Goal: Information Seeking & Learning: Learn about a topic

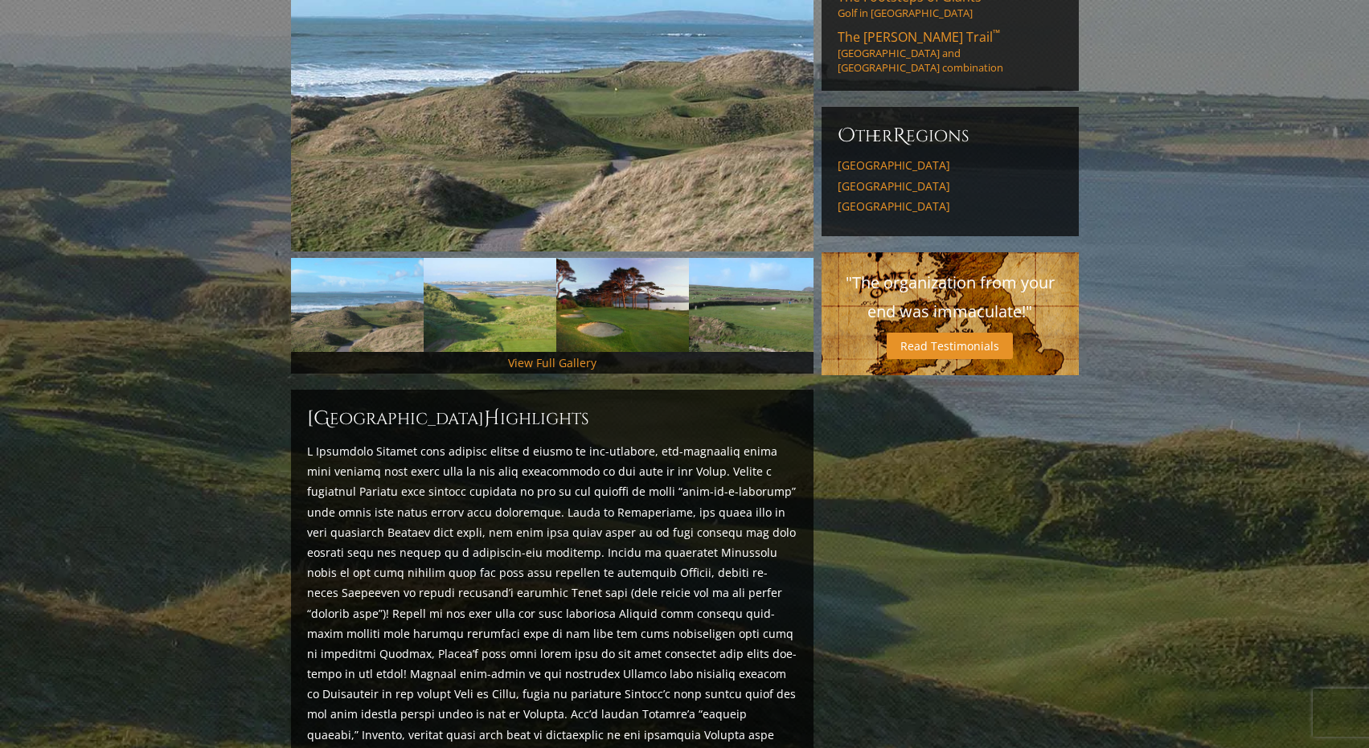
scroll to position [645, 0]
click at [555, 356] on link "View Full Gallery" at bounding box center [552, 363] width 88 height 15
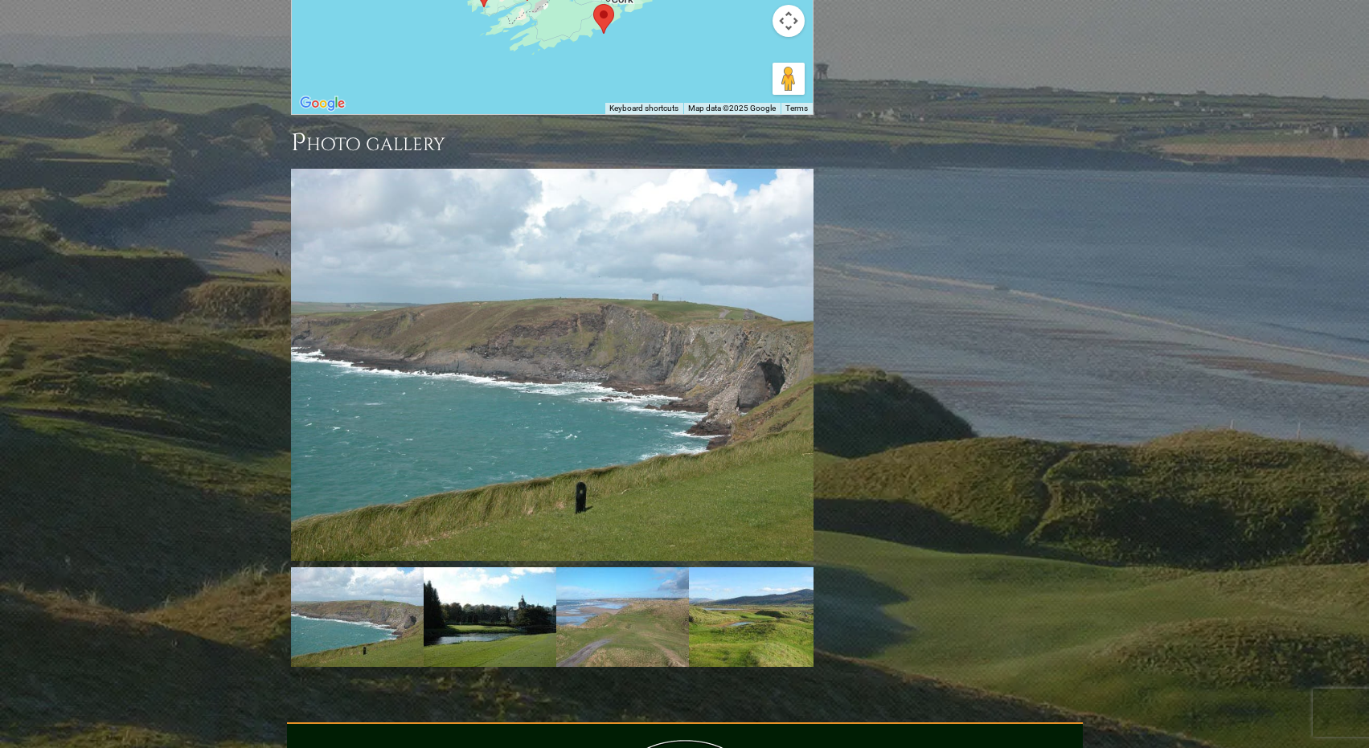
scroll to position [1968, 0]
click at [713, 568] on img at bounding box center [755, 618] width 133 height 100
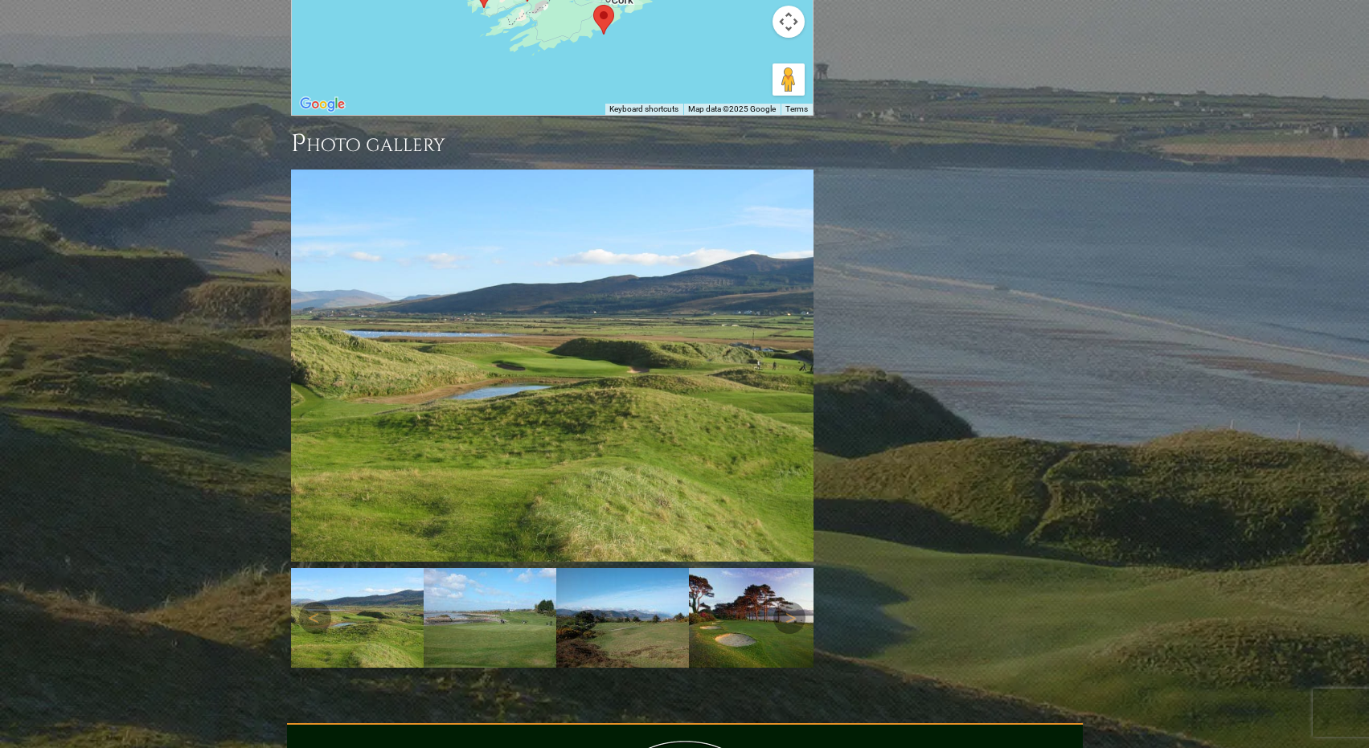
click at [748, 568] on img at bounding box center [755, 618] width 133 height 100
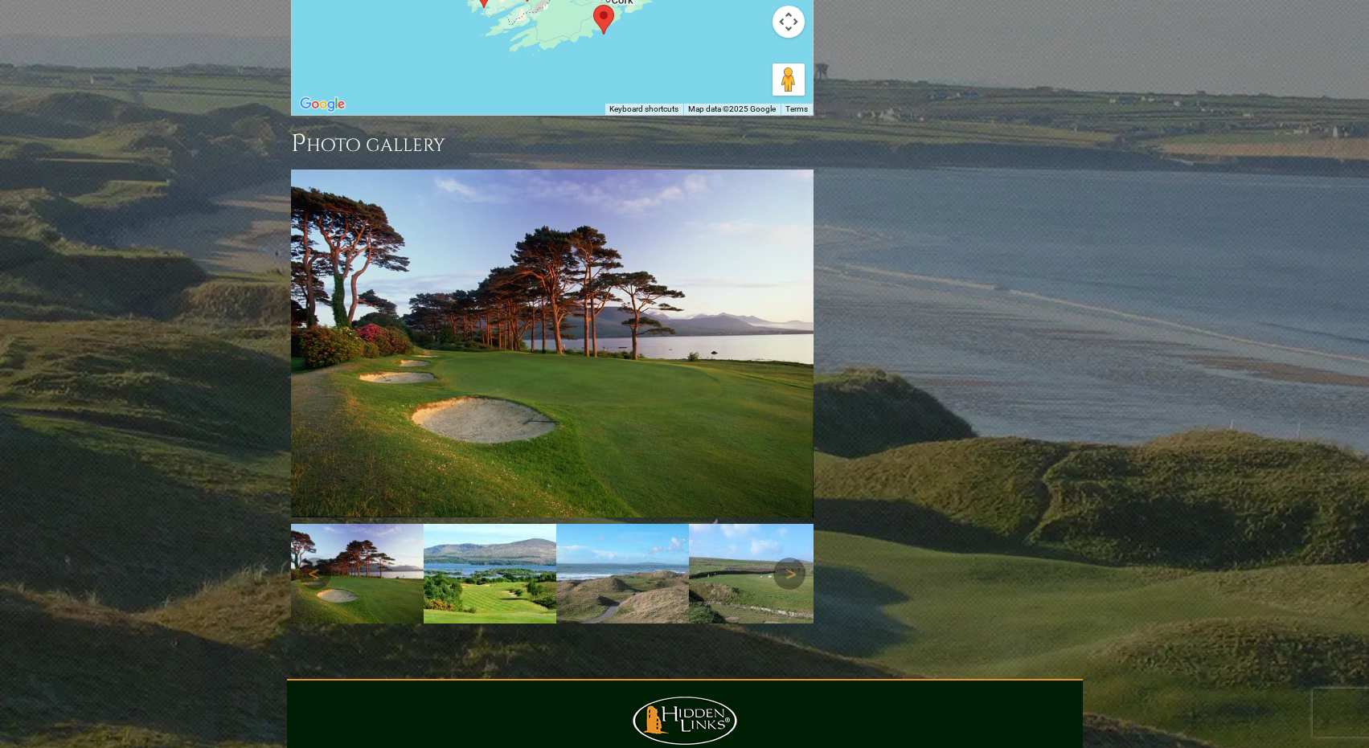
click at [757, 535] on img at bounding box center [755, 574] width 133 height 100
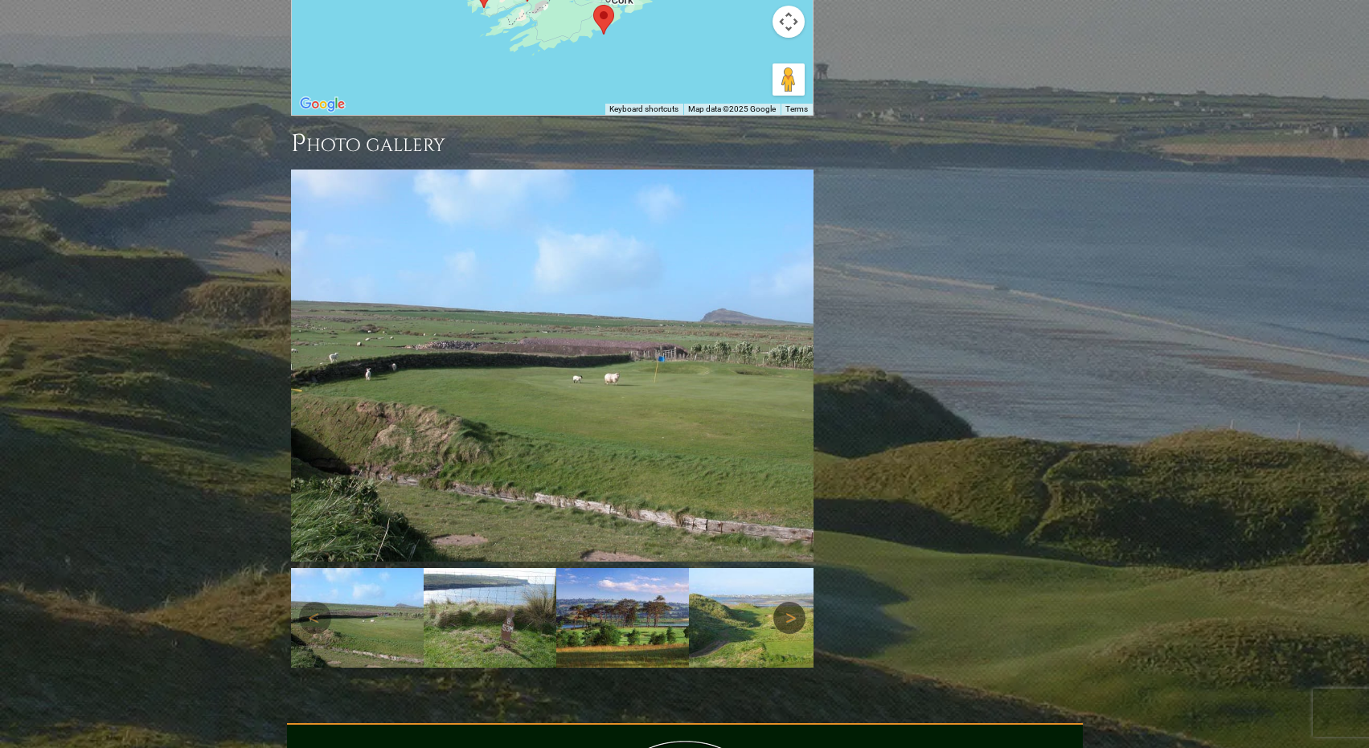
click at [784, 602] on link "Next" at bounding box center [789, 618] width 32 height 32
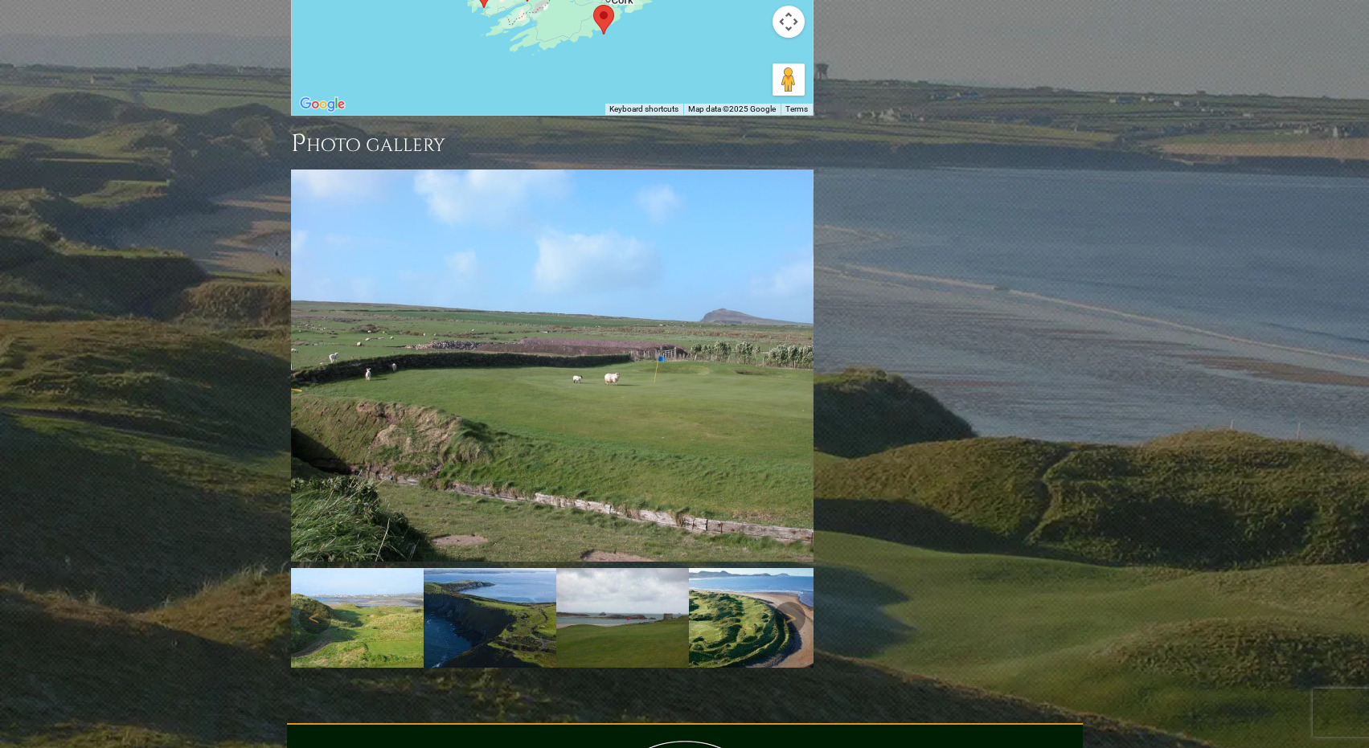
click at [716, 568] on img at bounding box center [755, 618] width 133 height 100
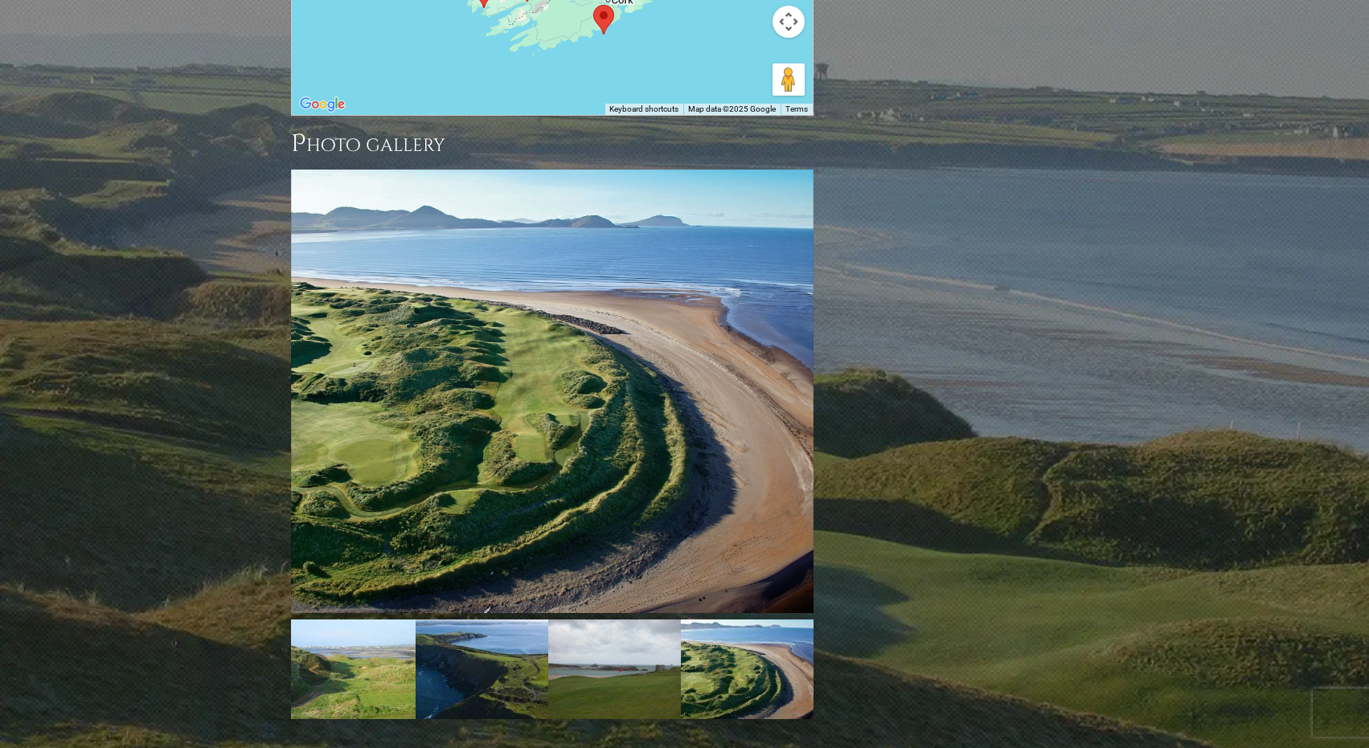
click at [728, 621] on img at bounding box center [747, 670] width 133 height 100
click at [630, 620] on img at bounding box center [614, 670] width 133 height 100
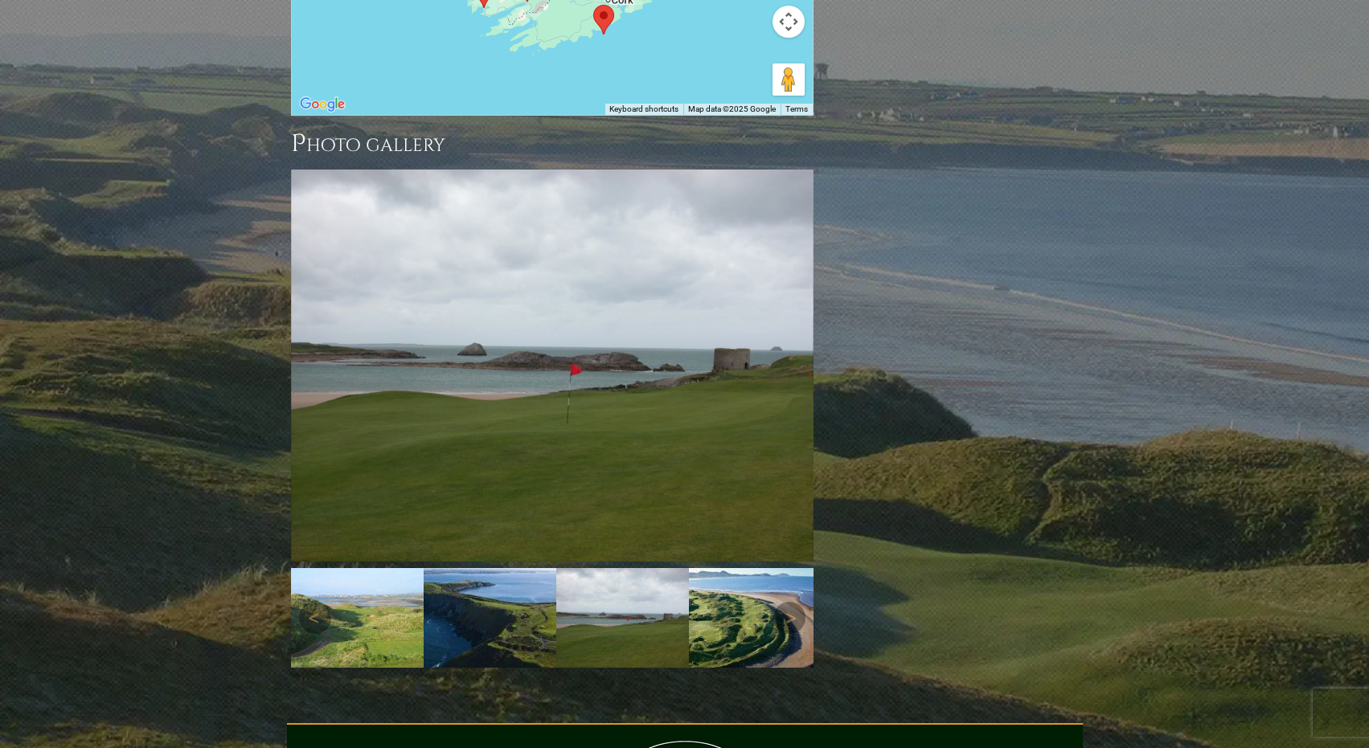
click at [471, 568] on img at bounding box center [490, 618] width 133 height 100
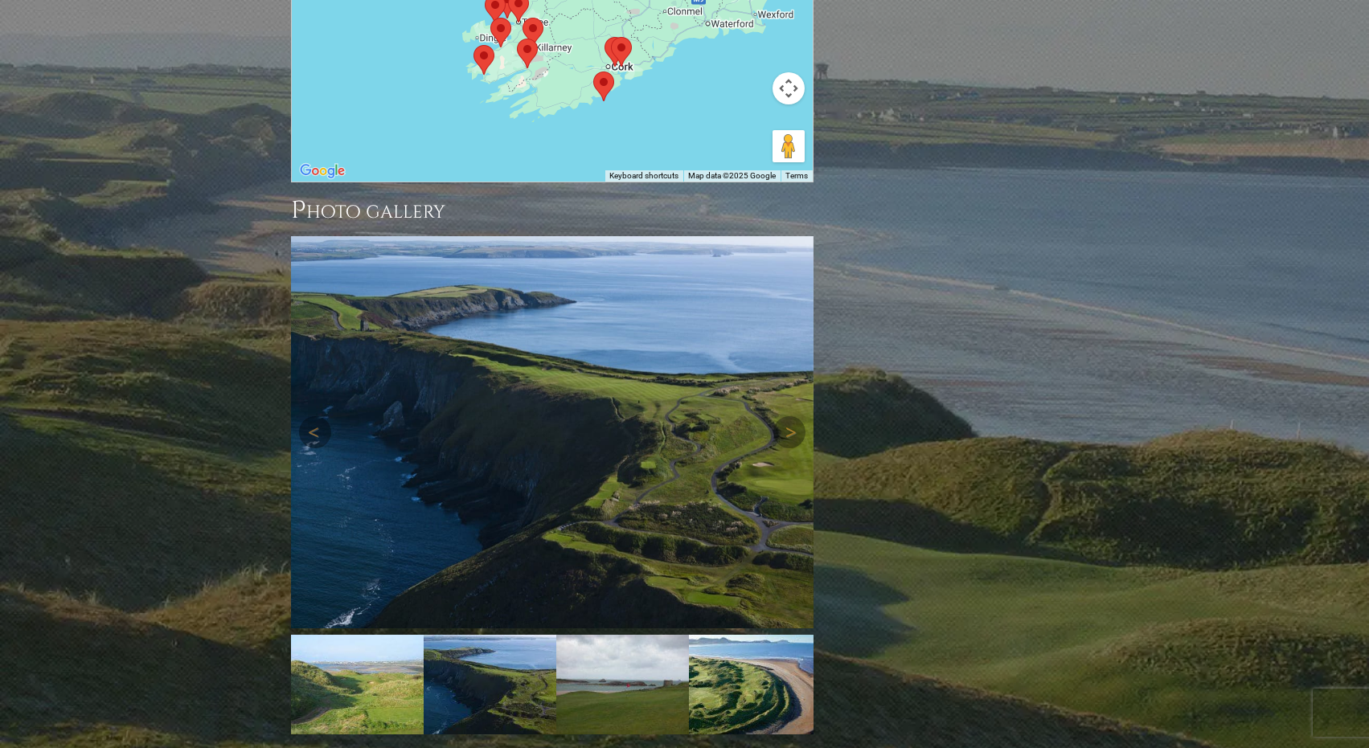
scroll to position [1902, 0]
click at [793, 416] on link "Next" at bounding box center [789, 432] width 32 height 32
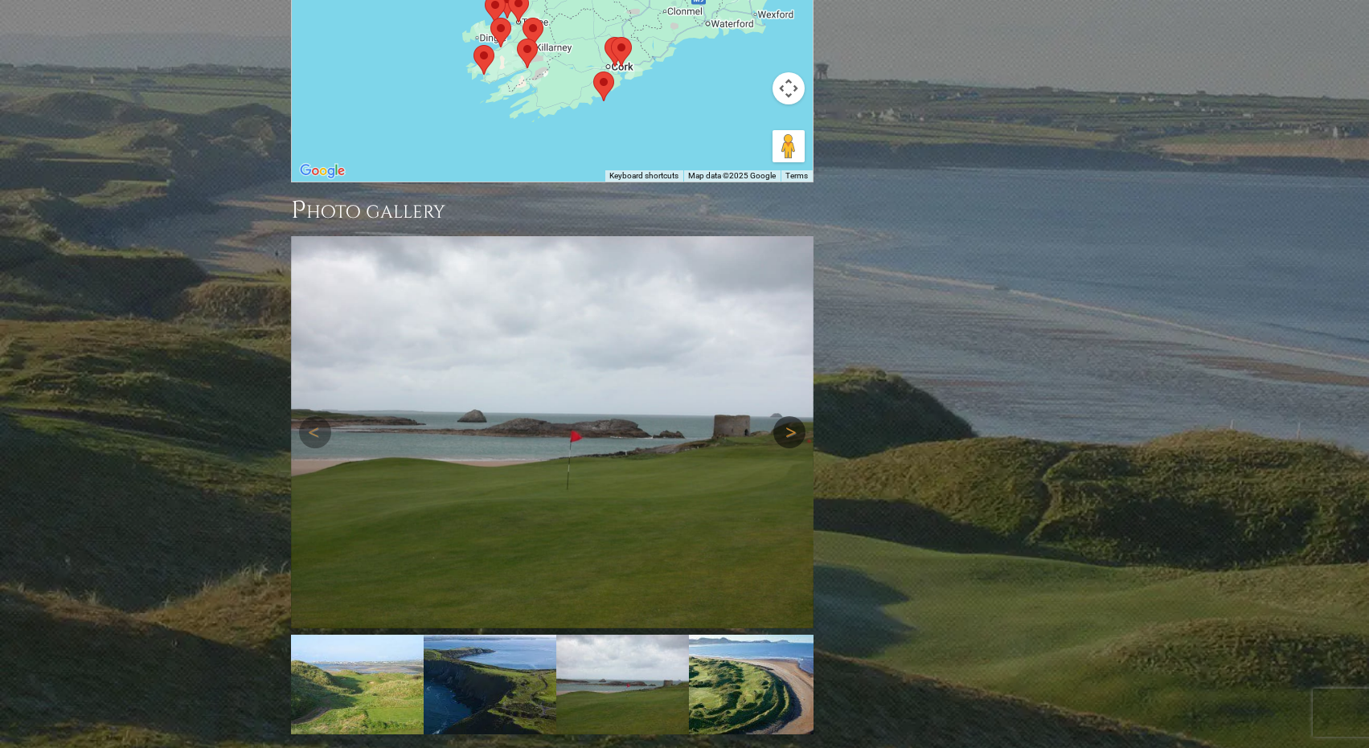
click at [793, 416] on link "Next" at bounding box center [789, 432] width 32 height 32
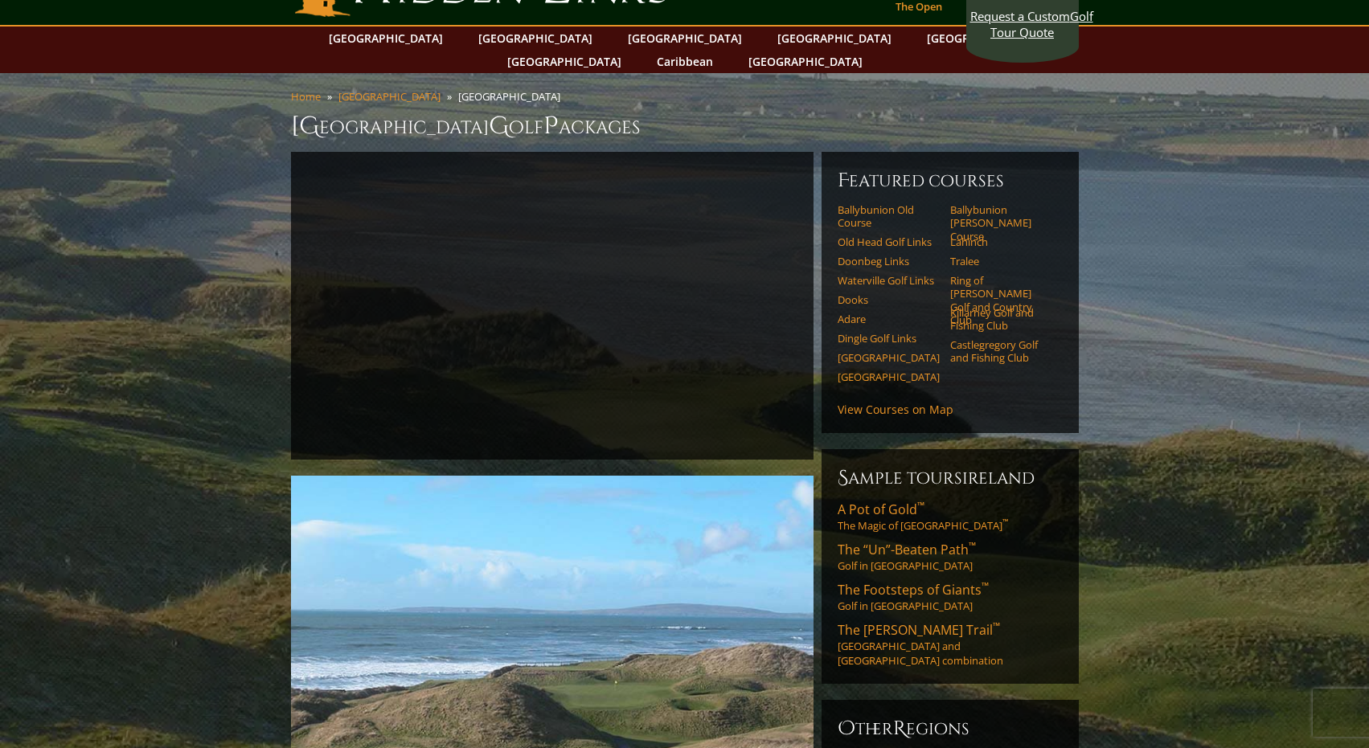
scroll to position [56, 0]
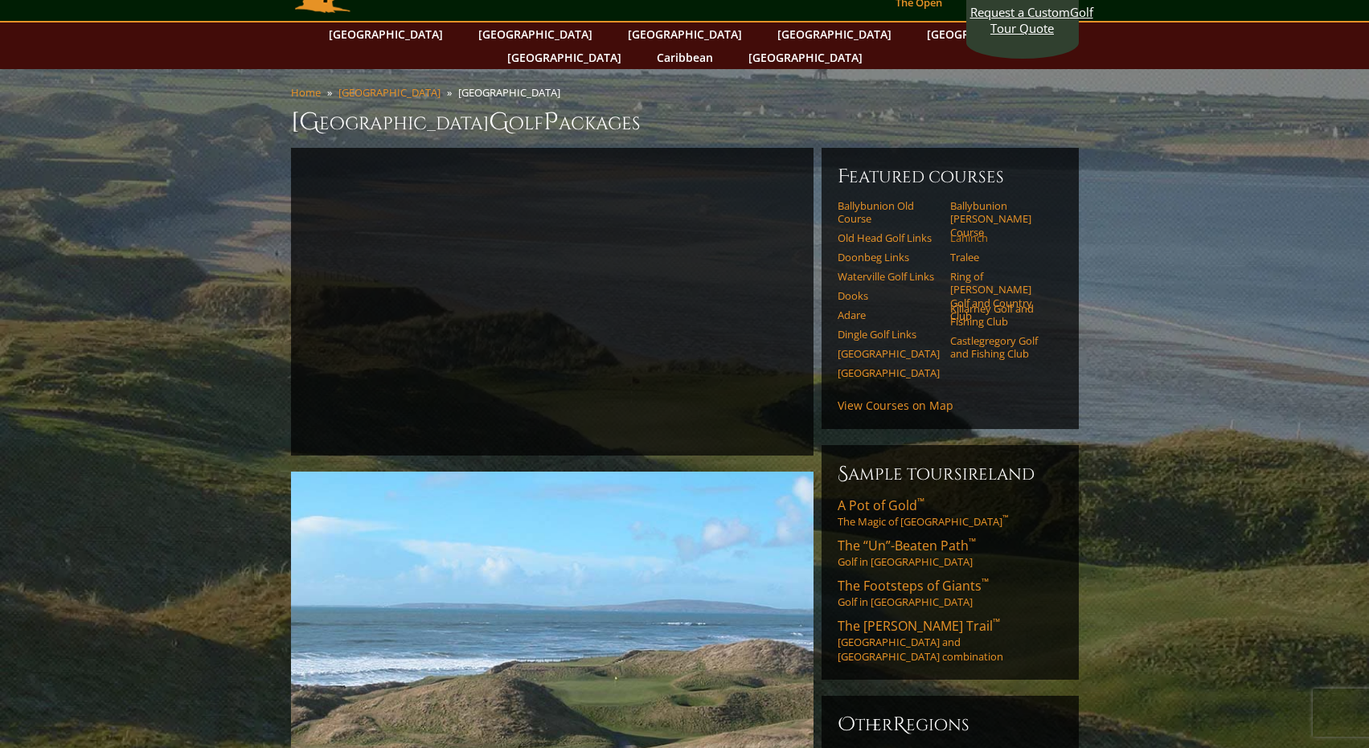
click at [976, 231] on link "Lahinch" at bounding box center [1001, 237] width 102 height 13
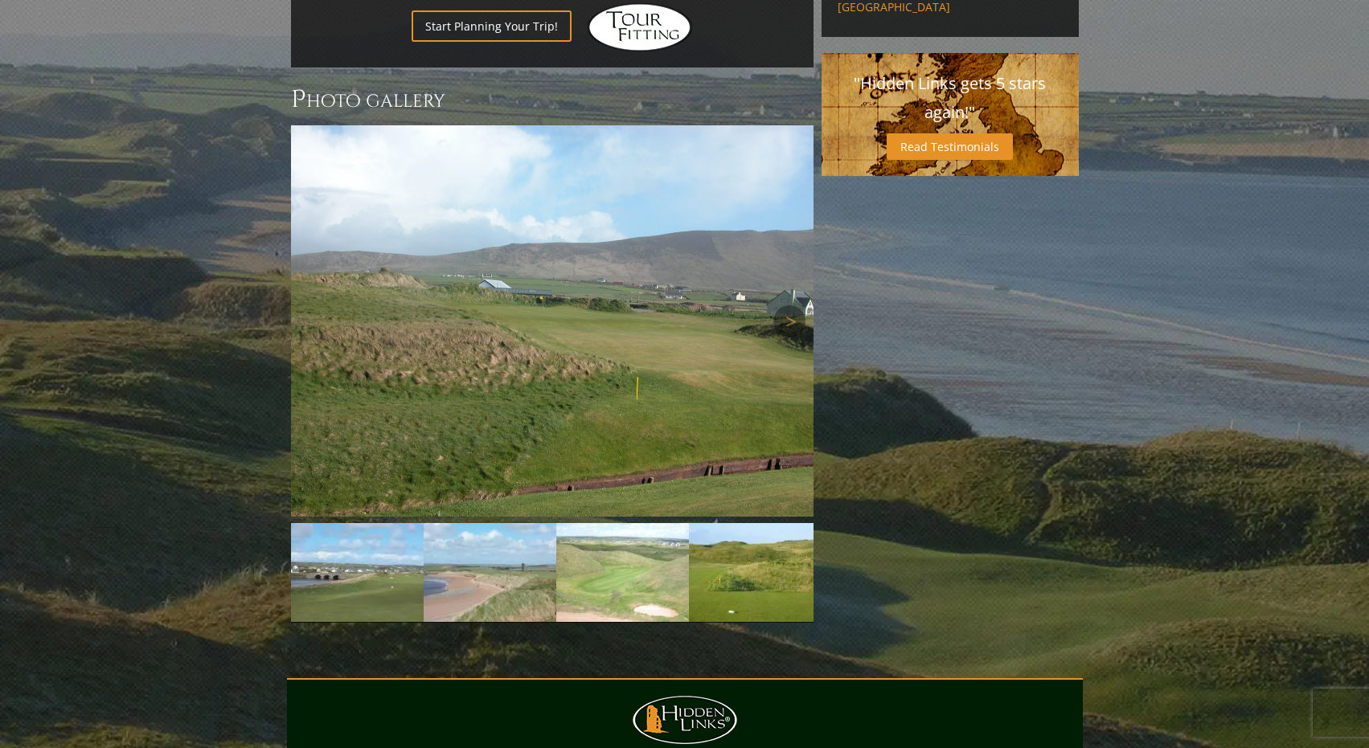
scroll to position [1135, 0]
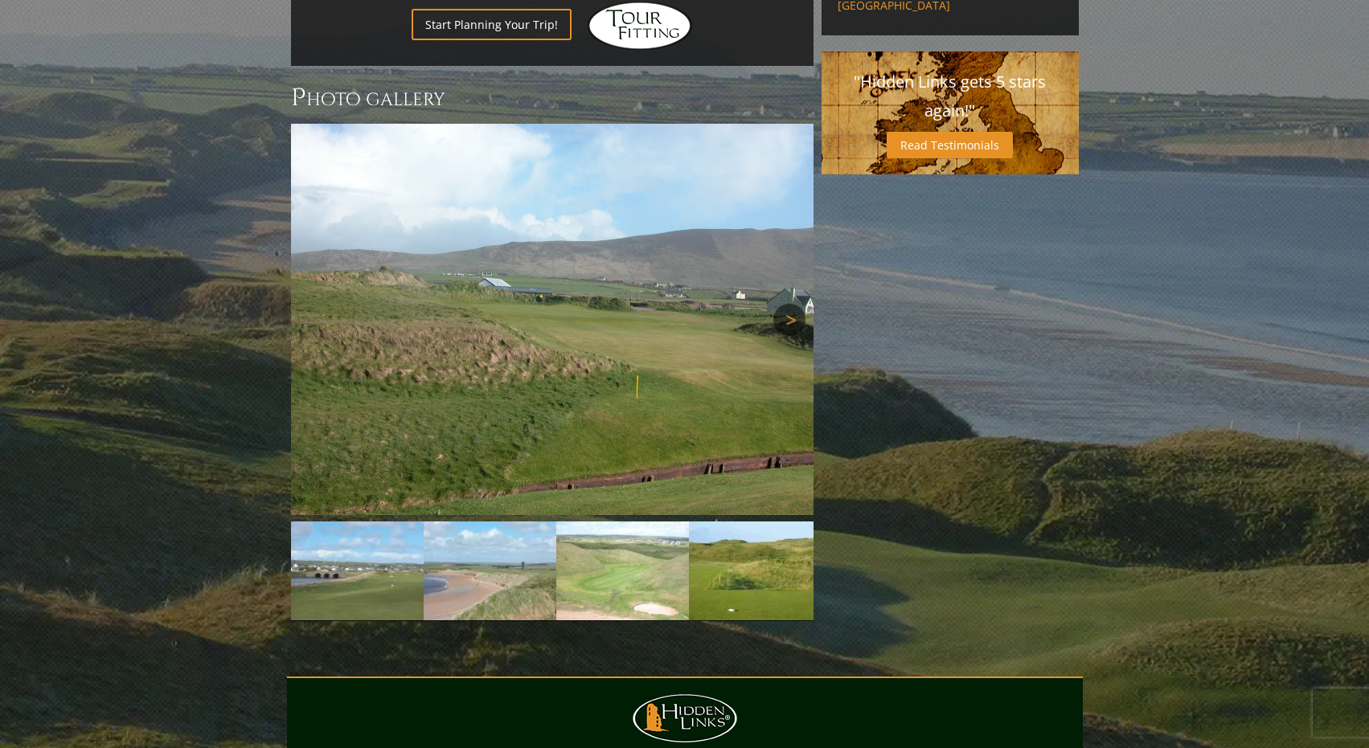
click at [785, 304] on link "Next" at bounding box center [789, 320] width 32 height 32
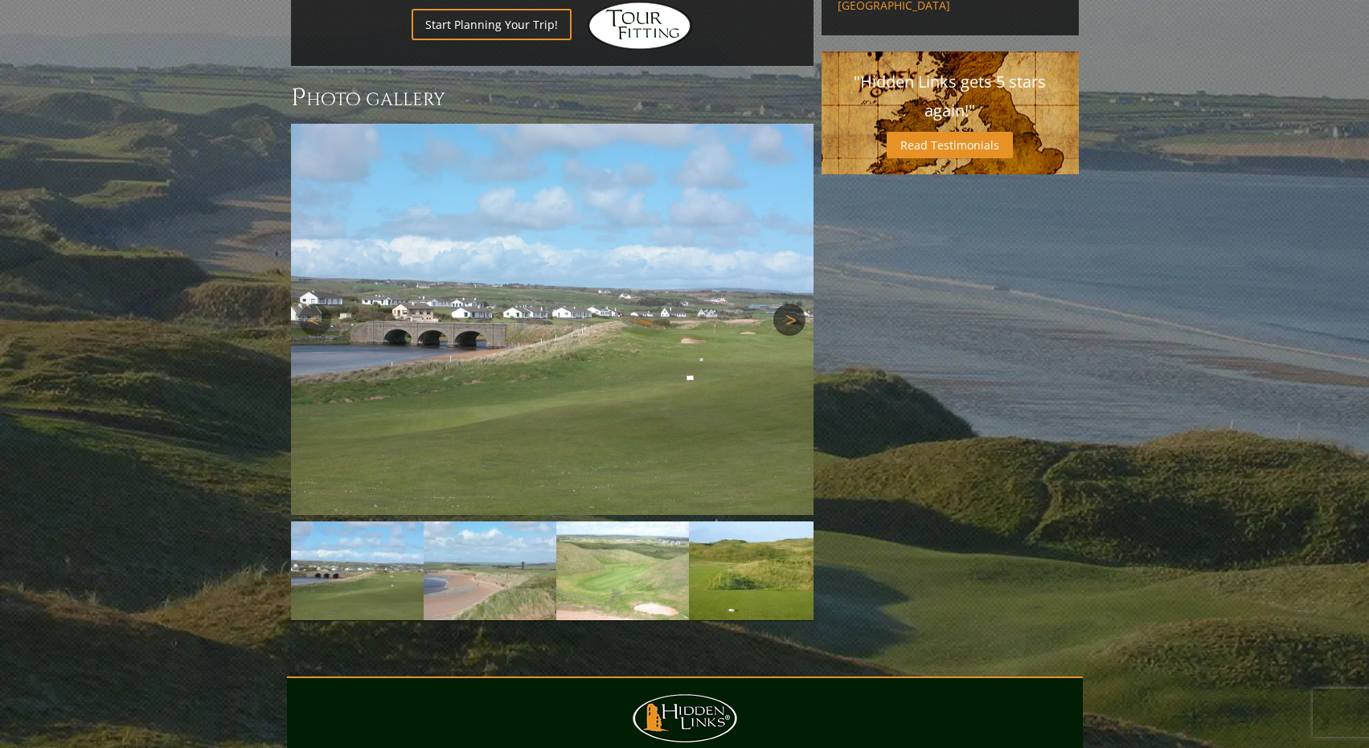
click at [785, 304] on link "Next" at bounding box center [789, 320] width 32 height 32
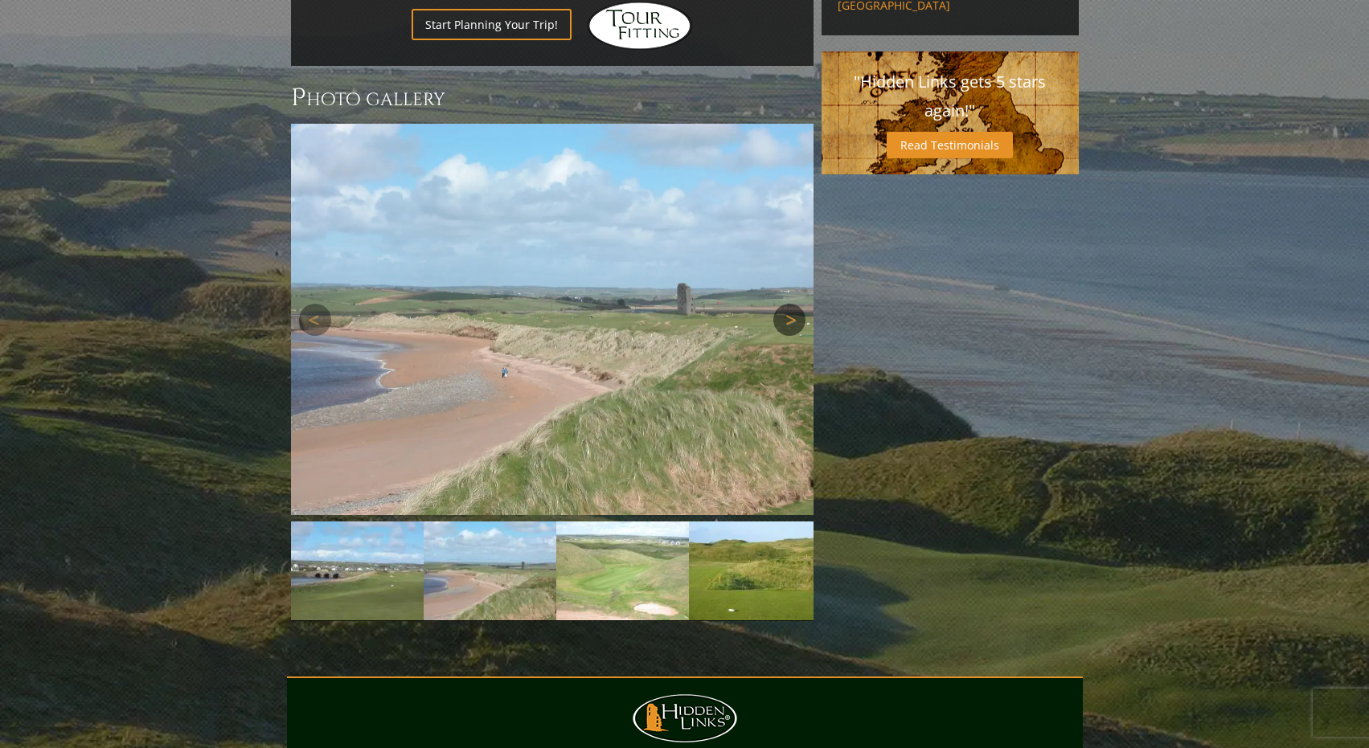
click at [785, 304] on link "Next" at bounding box center [789, 320] width 32 height 32
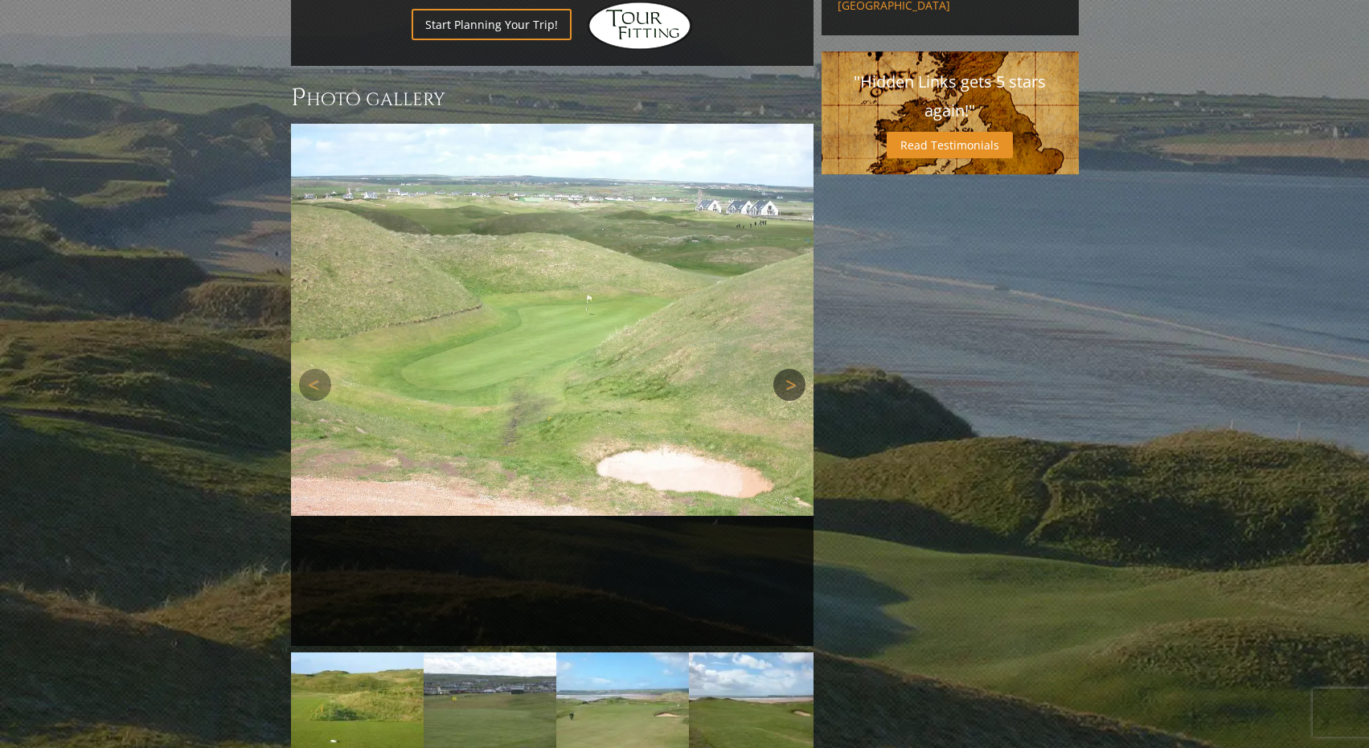
click at [787, 369] on link "Next" at bounding box center [789, 385] width 32 height 32
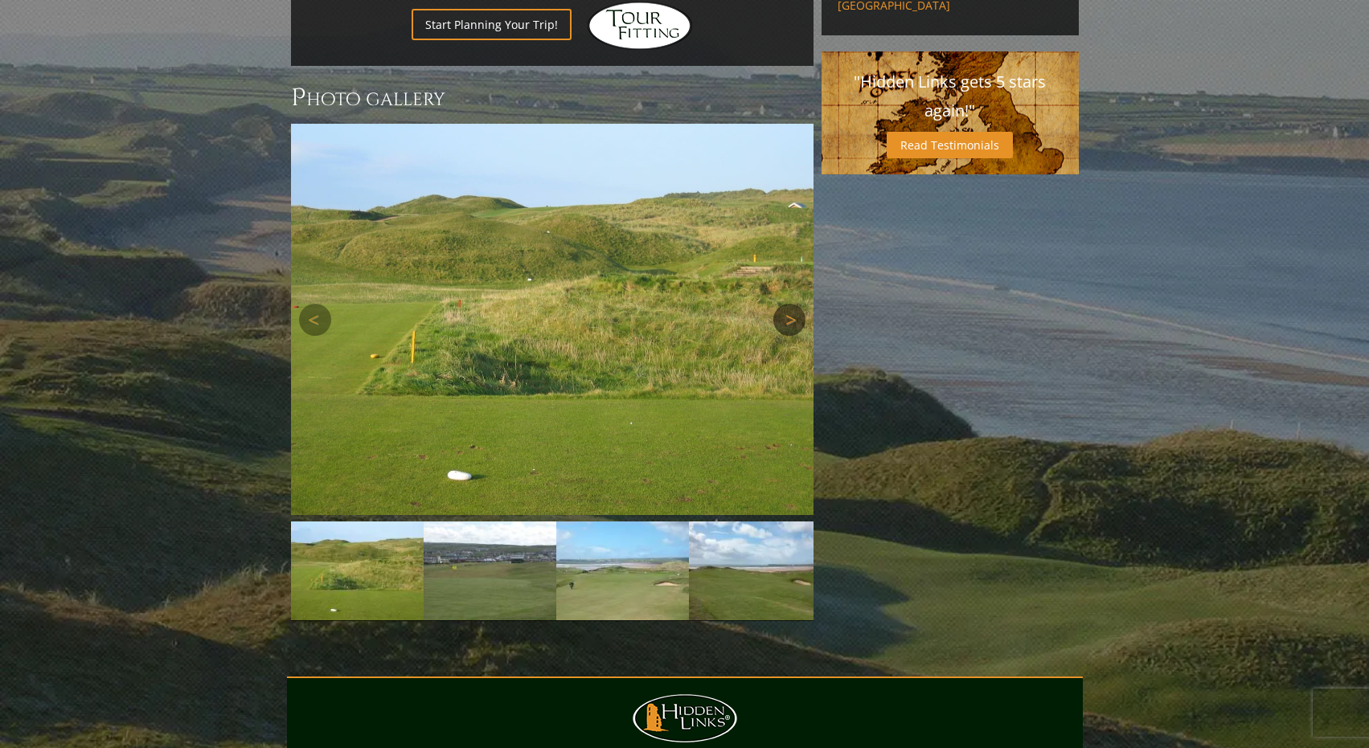
click at [784, 304] on link "Next" at bounding box center [789, 320] width 32 height 32
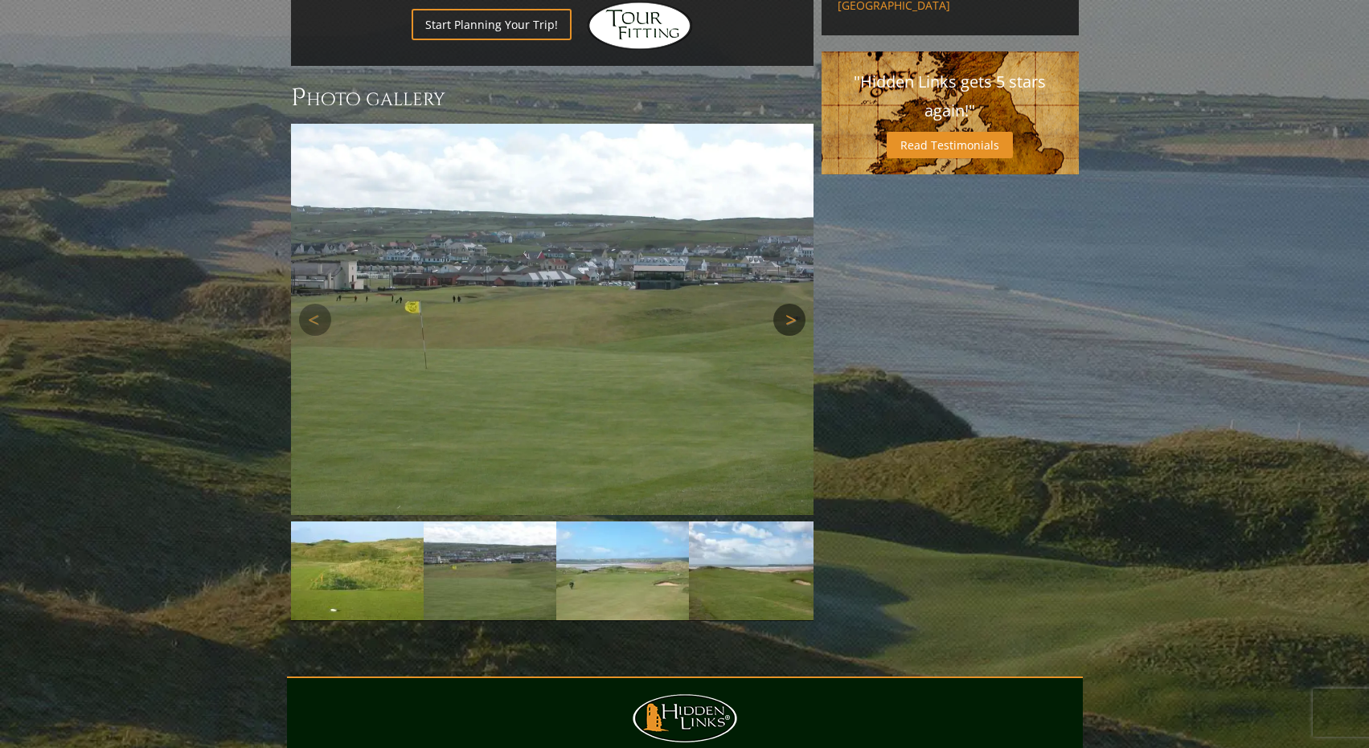
click at [784, 304] on link "Next" at bounding box center [789, 320] width 32 height 32
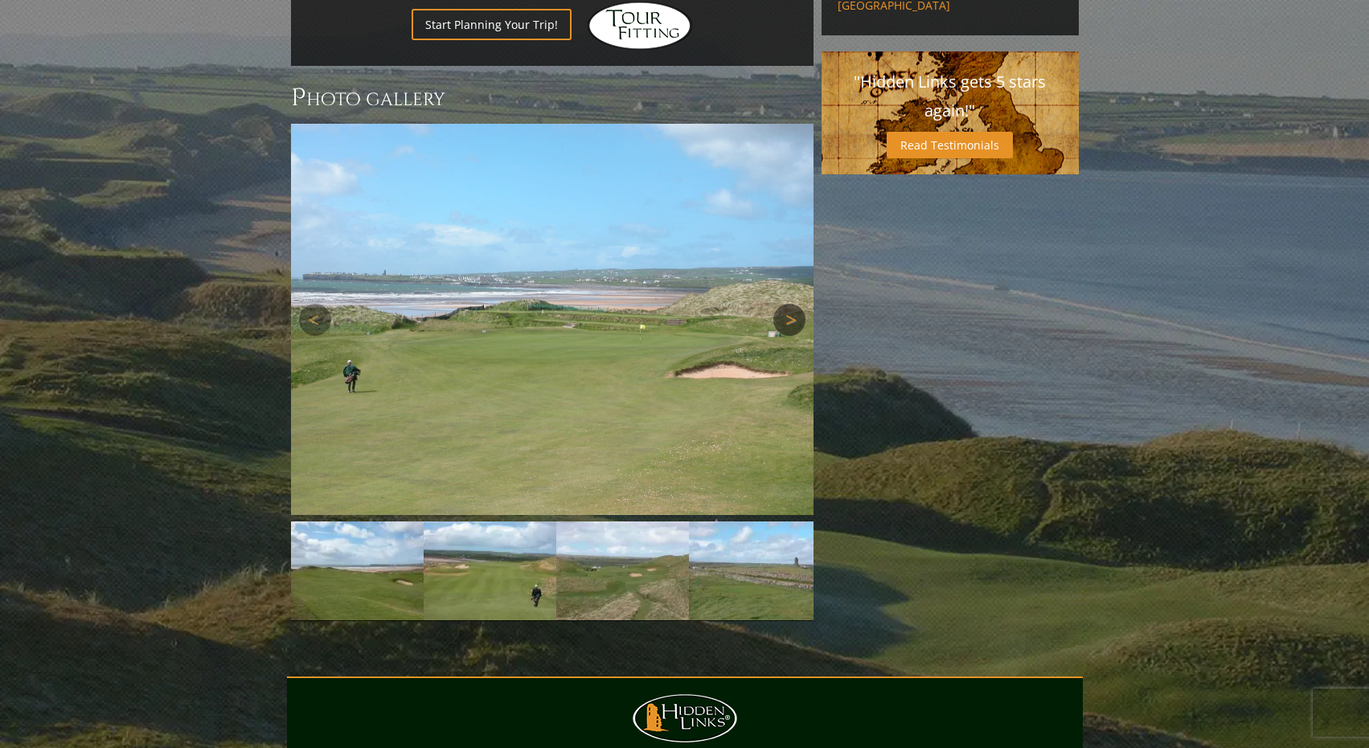
scroll to position [1137, 0]
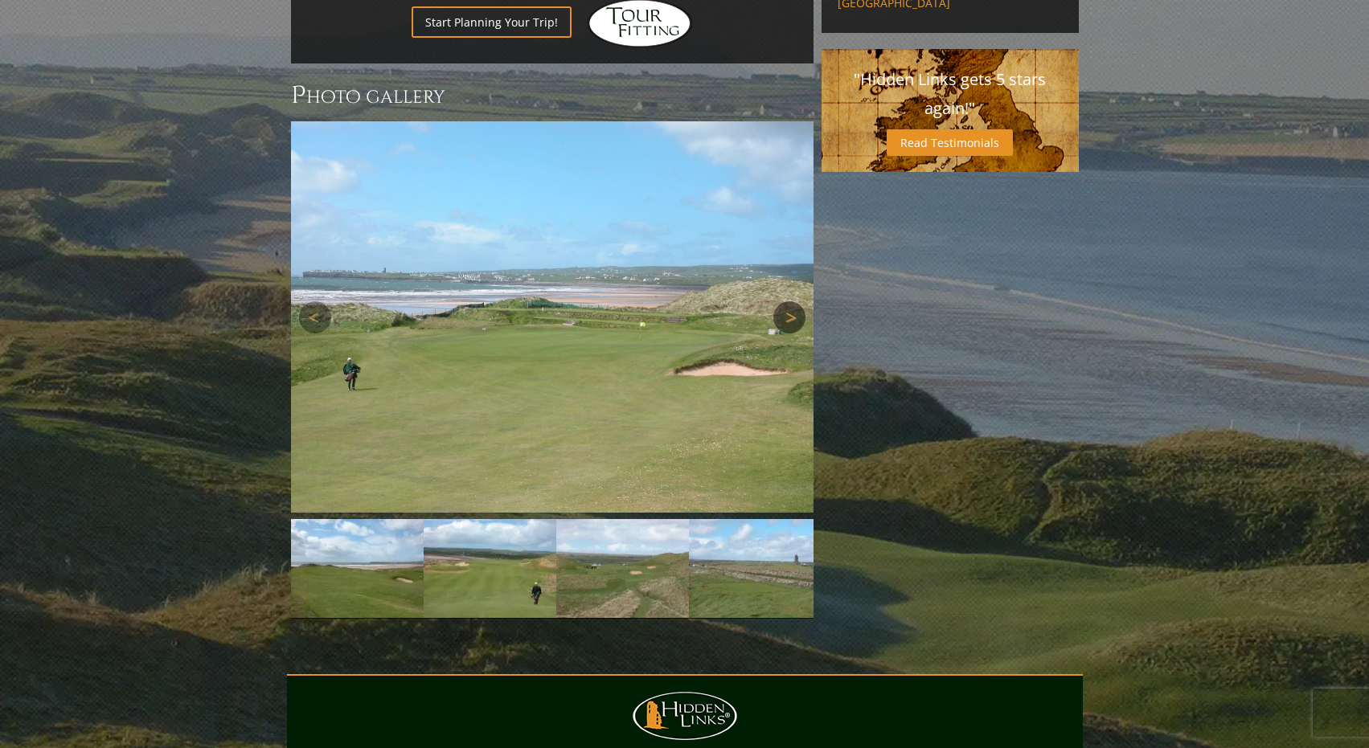
click at [784, 301] on link "Next" at bounding box center [789, 317] width 32 height 32
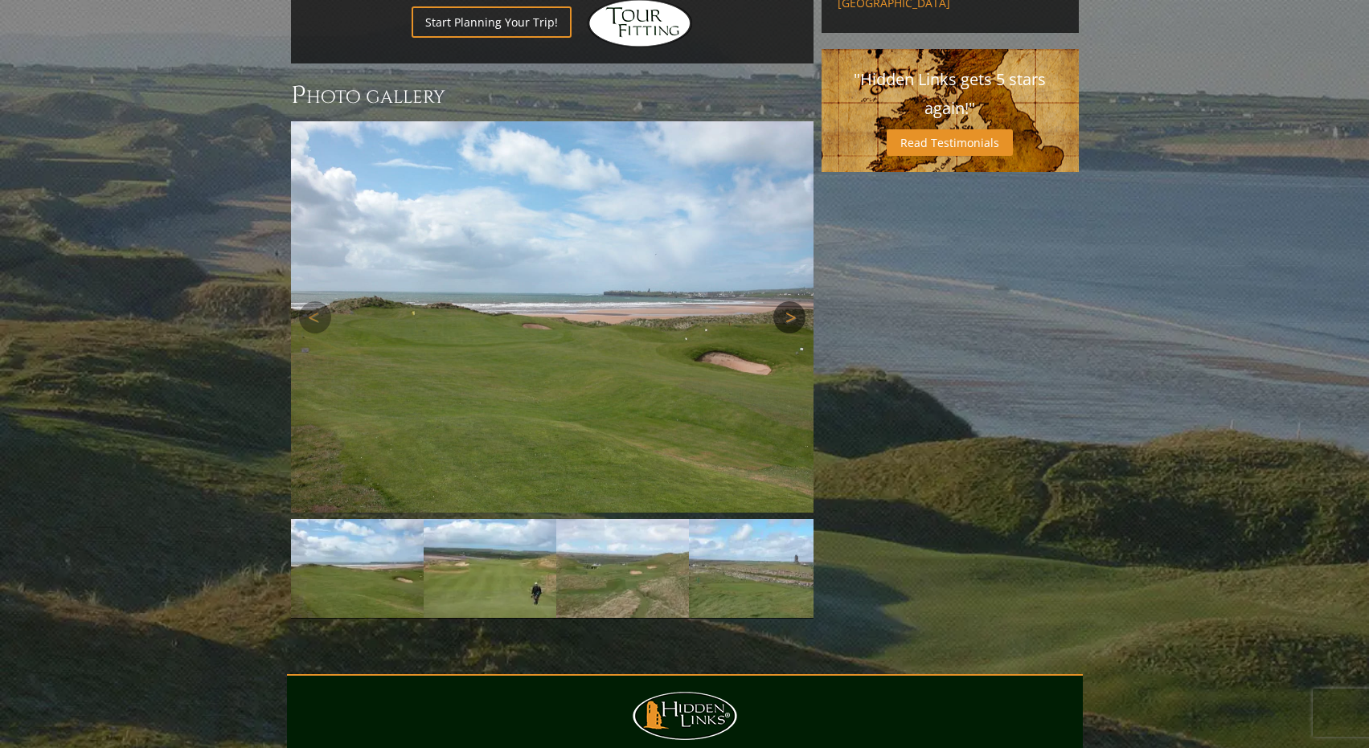
click at [784, 301] on link "Next" at bounding box center [789, 317] width 32 height 32
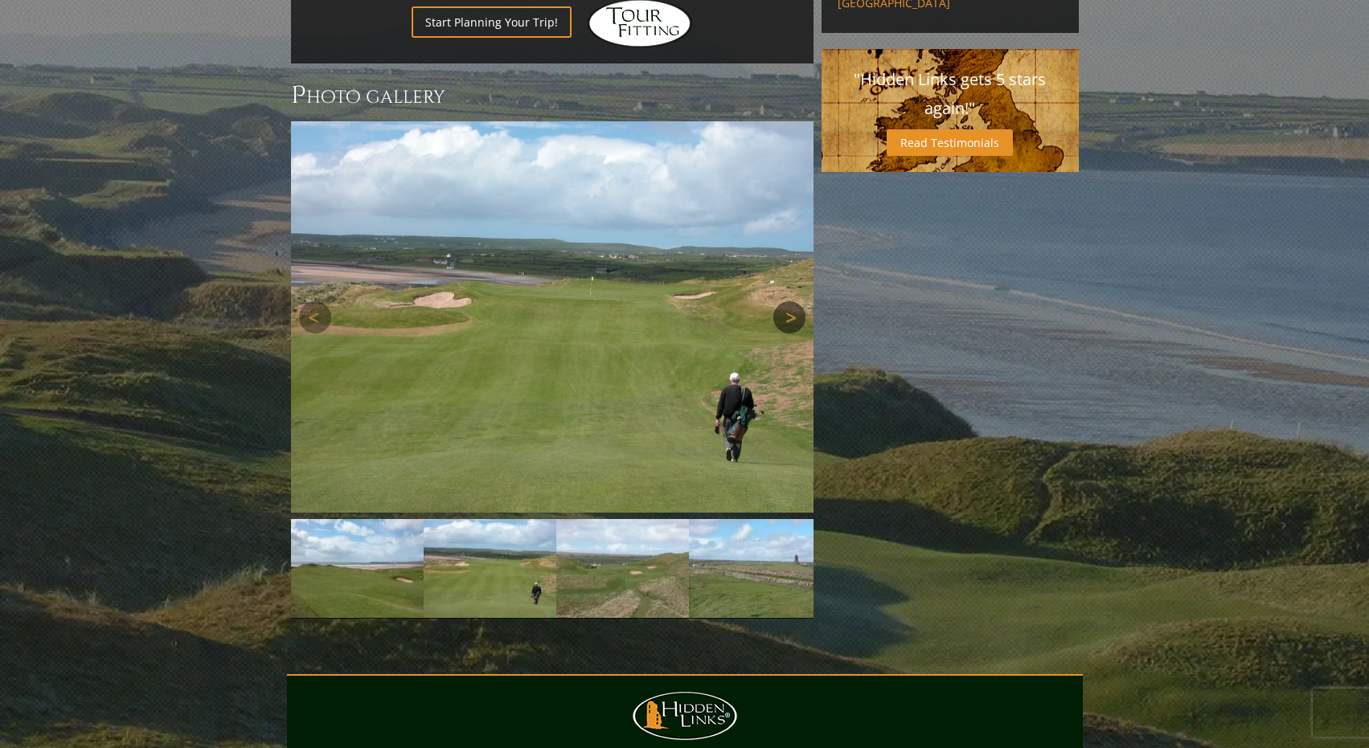
scroll to position [1140, 0]
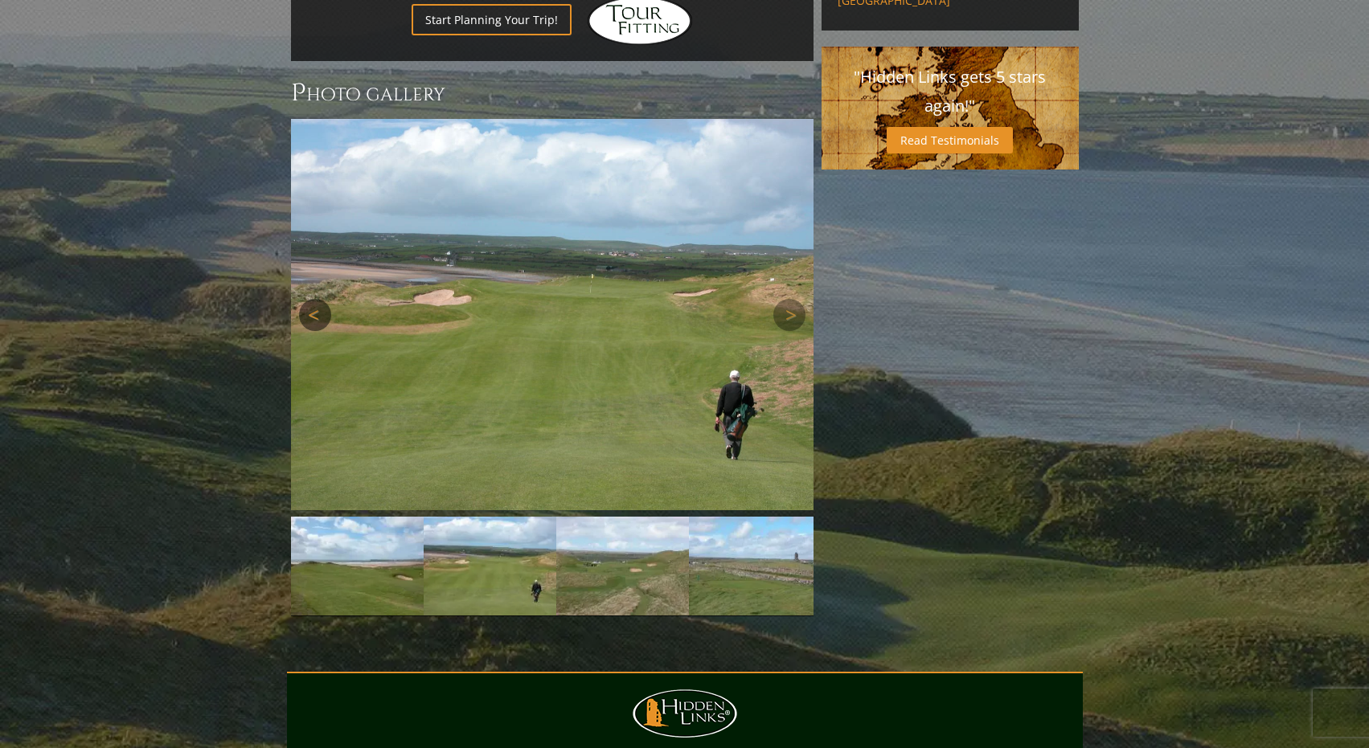
click at [306, 299] on link "Previous" at bounding box center [315, 315] width 32 height 32
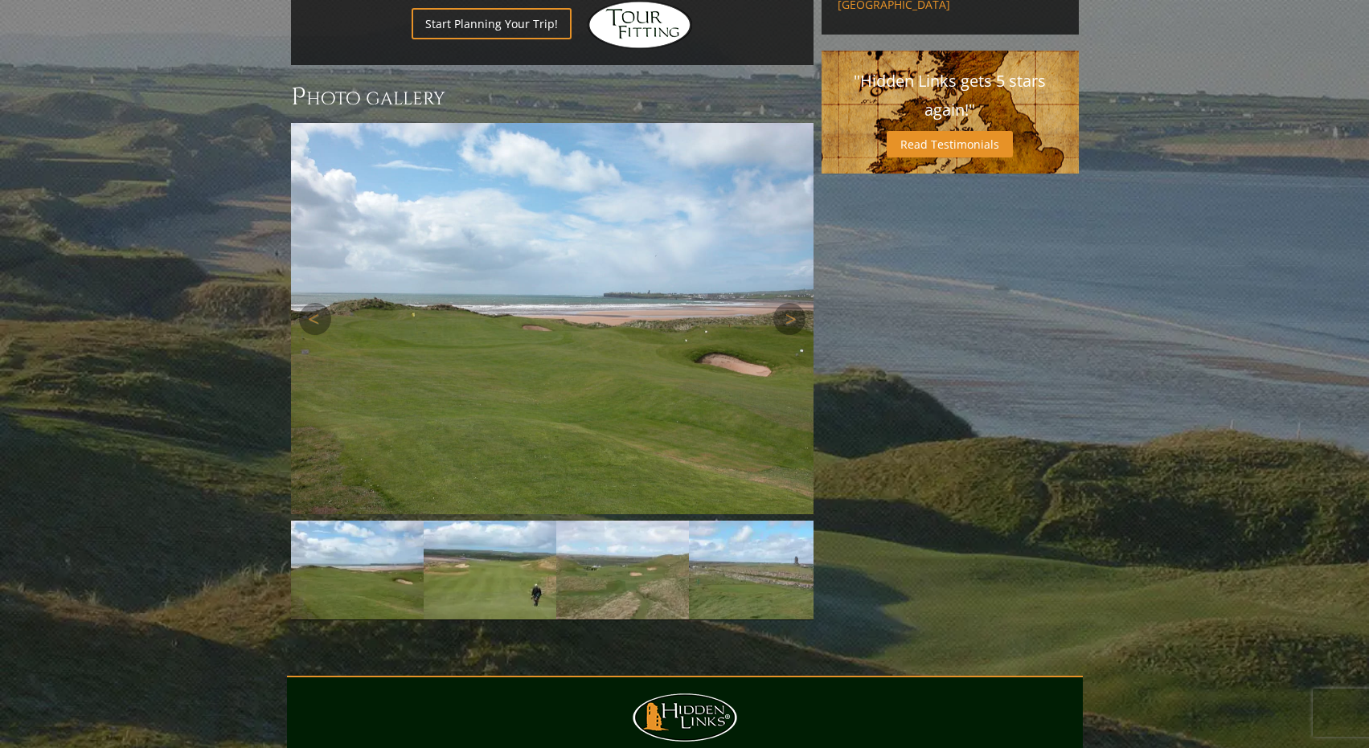
scroll to position [1134, 0]
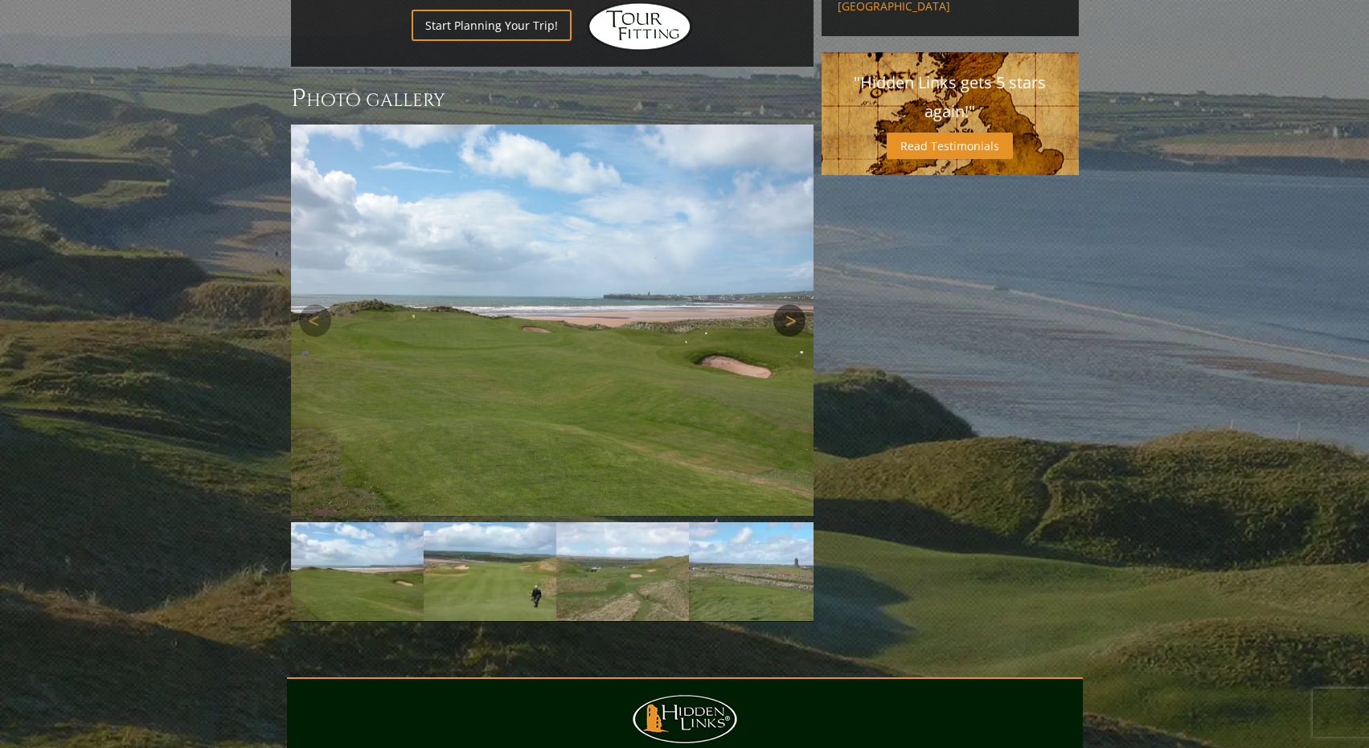
click at [780, 305] on link "Next" at bounding box center [789, 321] width 32 height 32
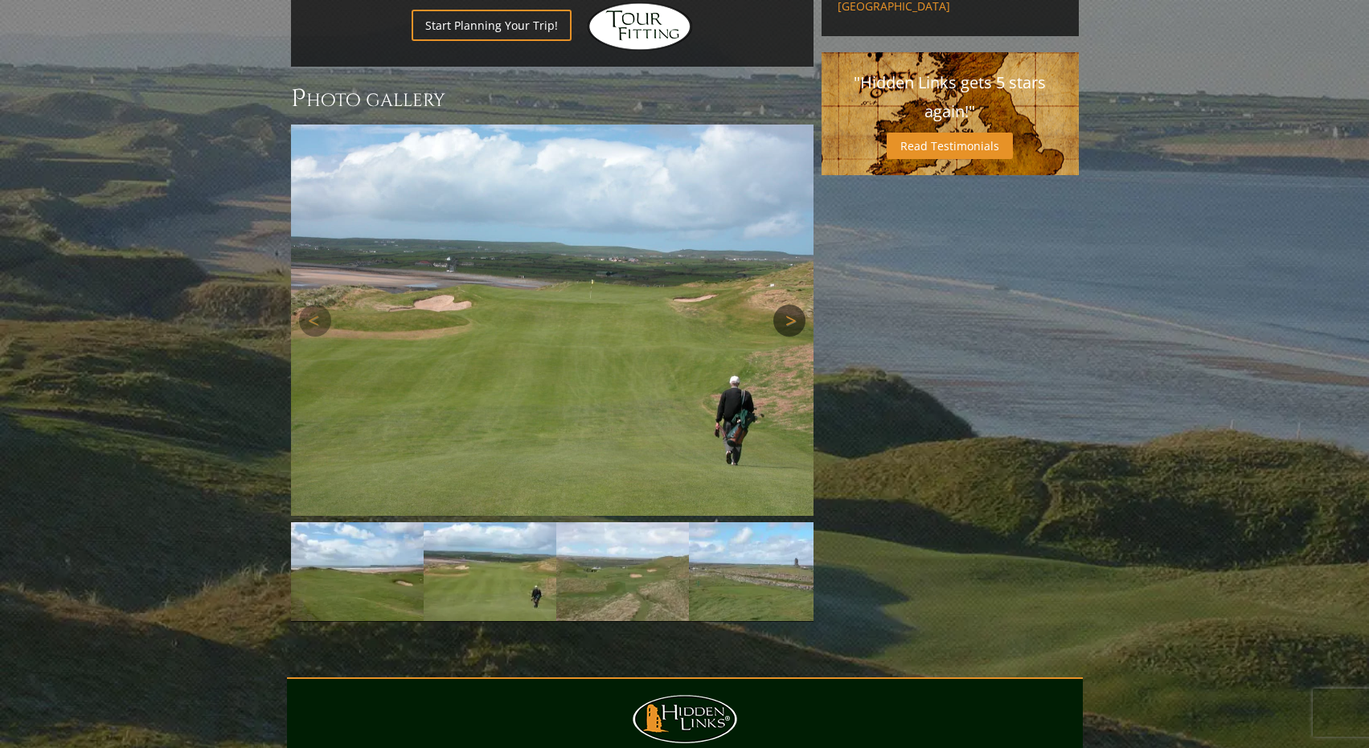
click at [783, 305] on link "Next" at bounding box center [789, 321] width 32 height 32
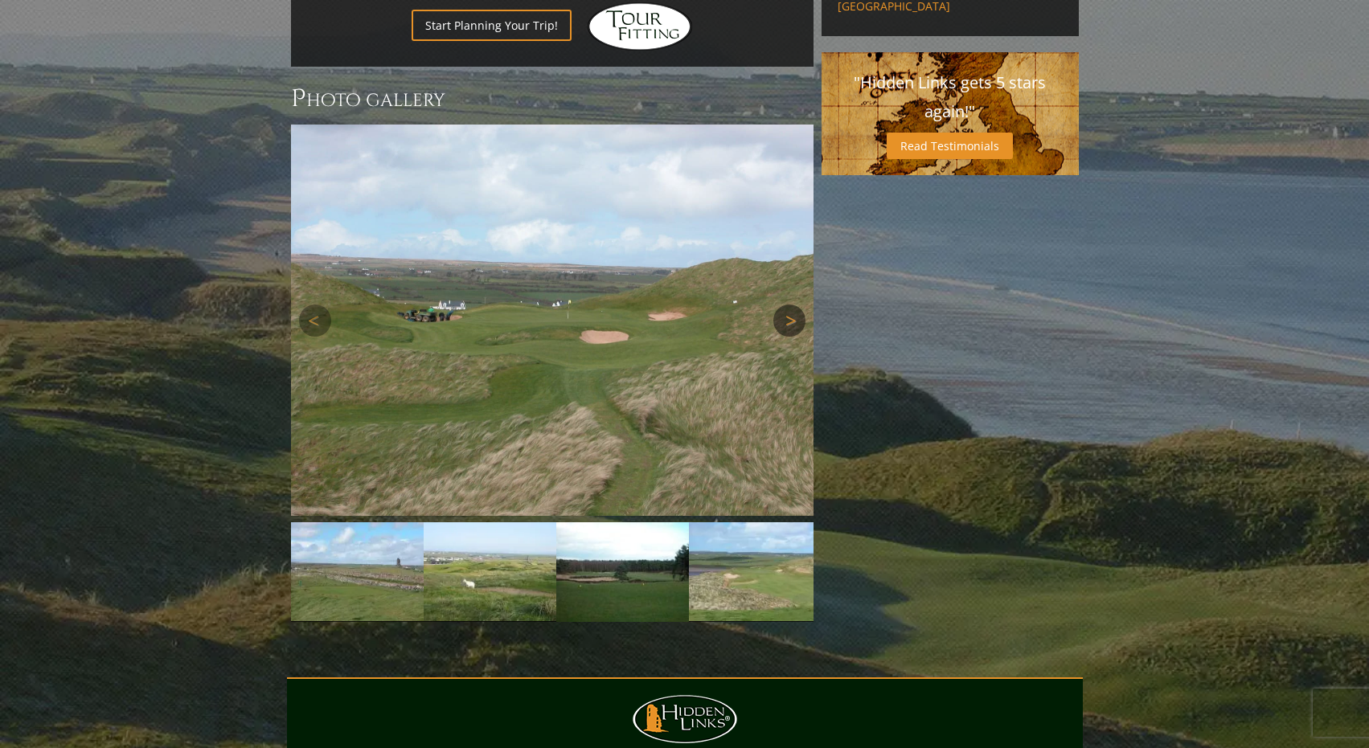
click at [783, 305] on link "Next" at bounding box center [789, 321] width 32 height 32
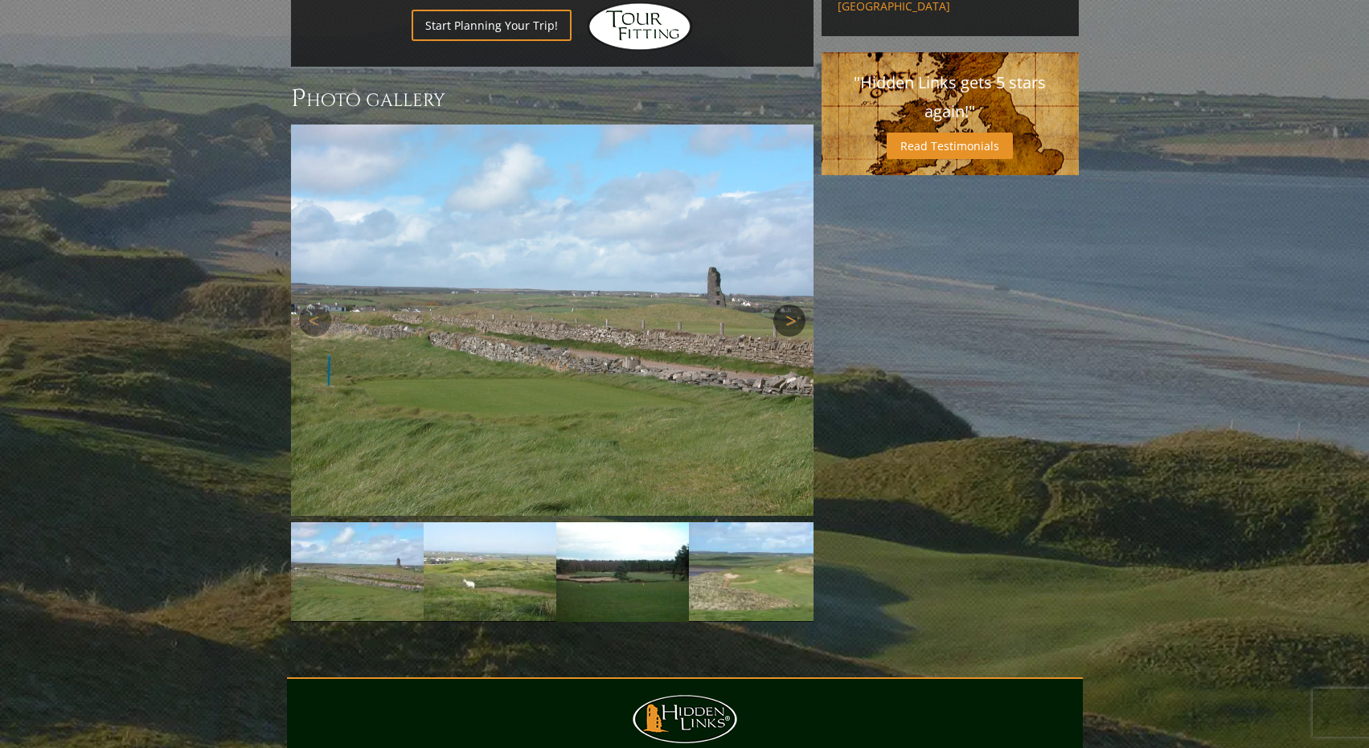
click at [783, 305] on link "Next" at bounding box center [789, 321] width 32 height 32
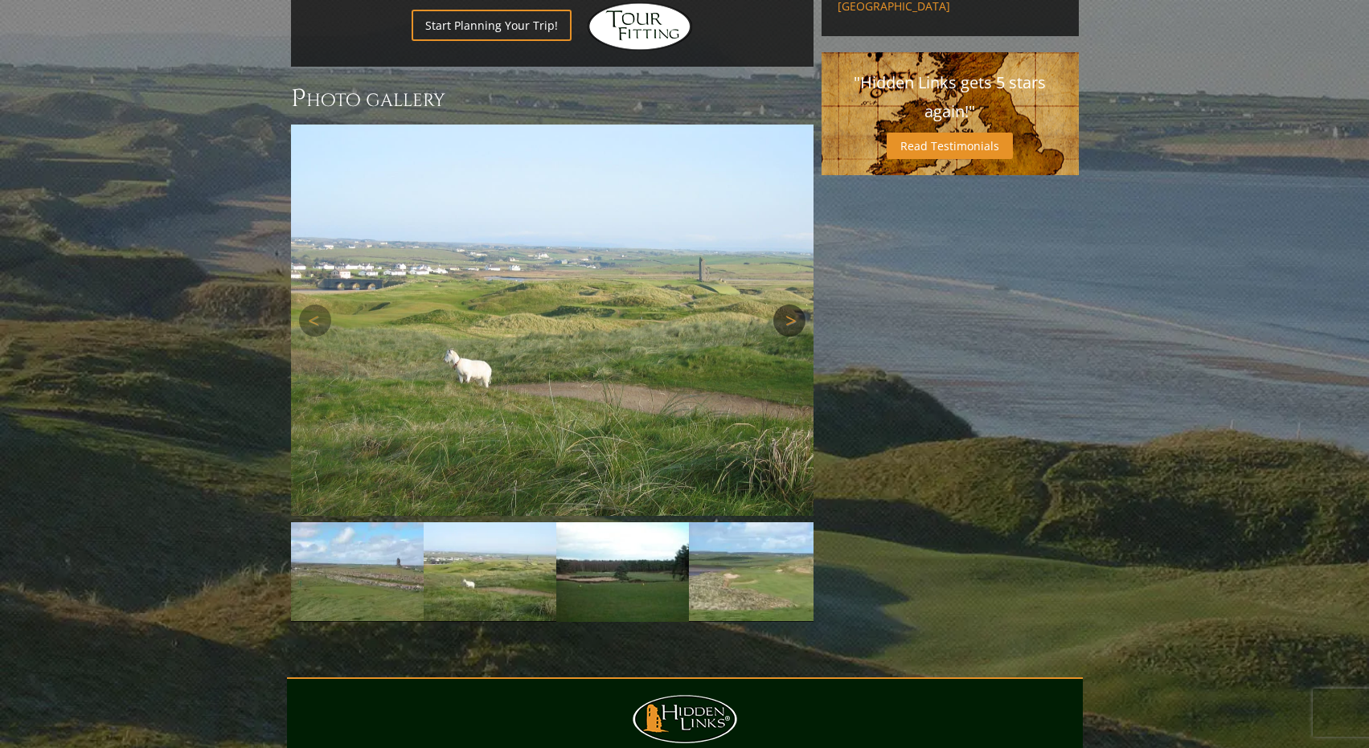
click at [783, 305] on link "Next" at bounding box center [789, 321] width 32 height 32
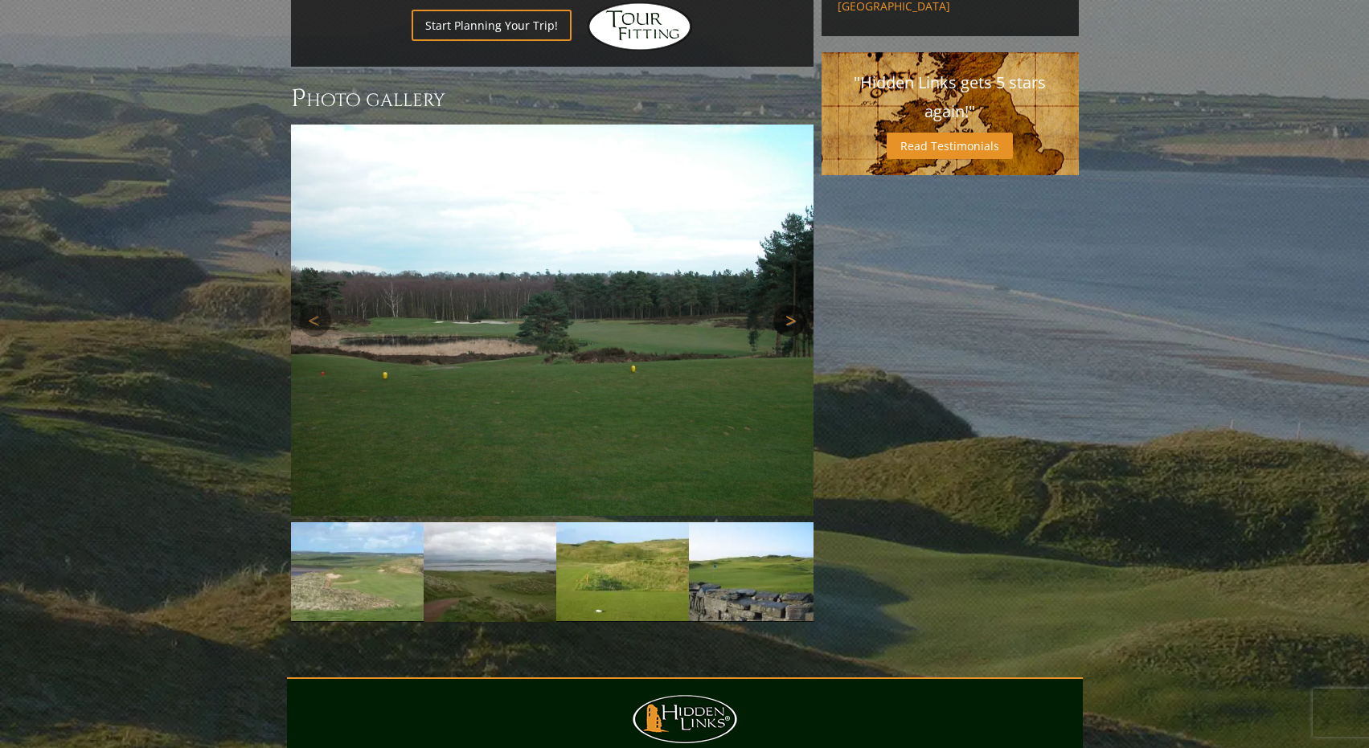
click at [783, 305] on link "Next" at bounding box center [789, 321] width 32 height 32
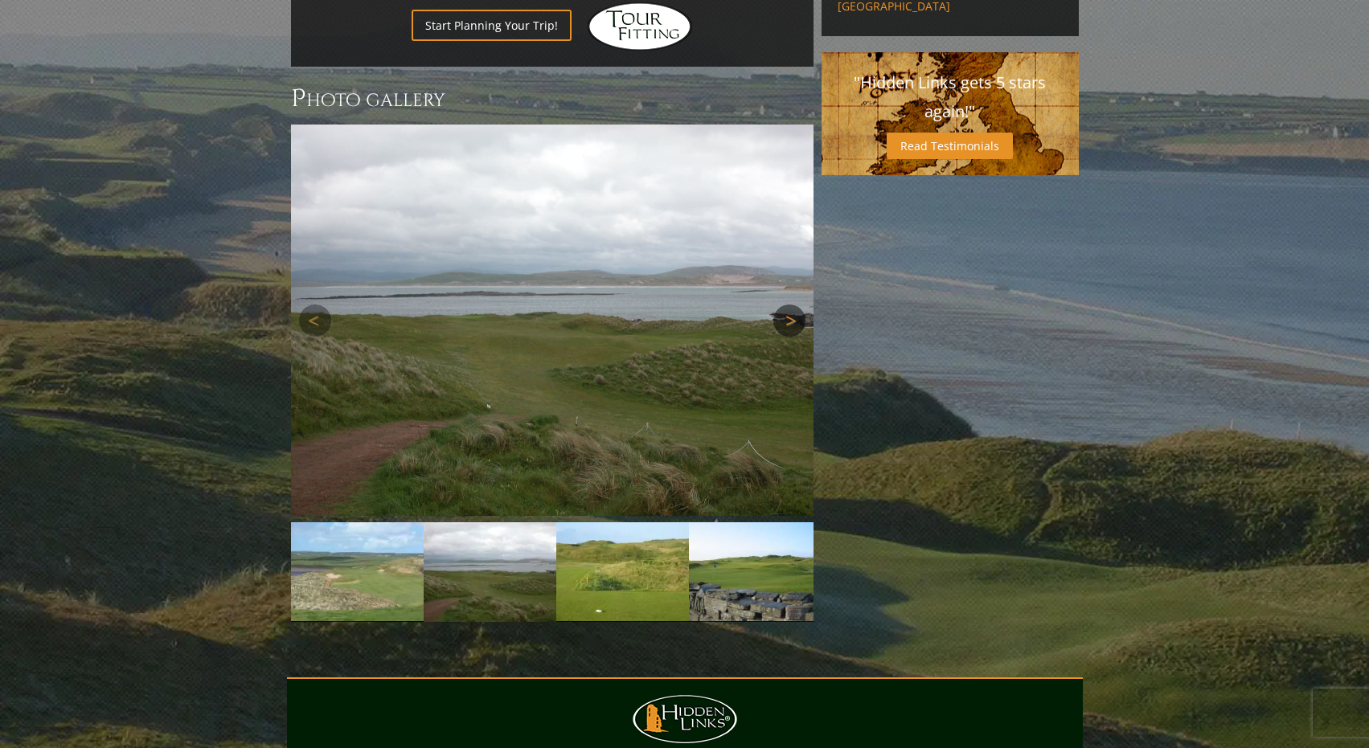
click at [783, 305] on link "Next" at bounding box center [789, 321] width 32 height 32
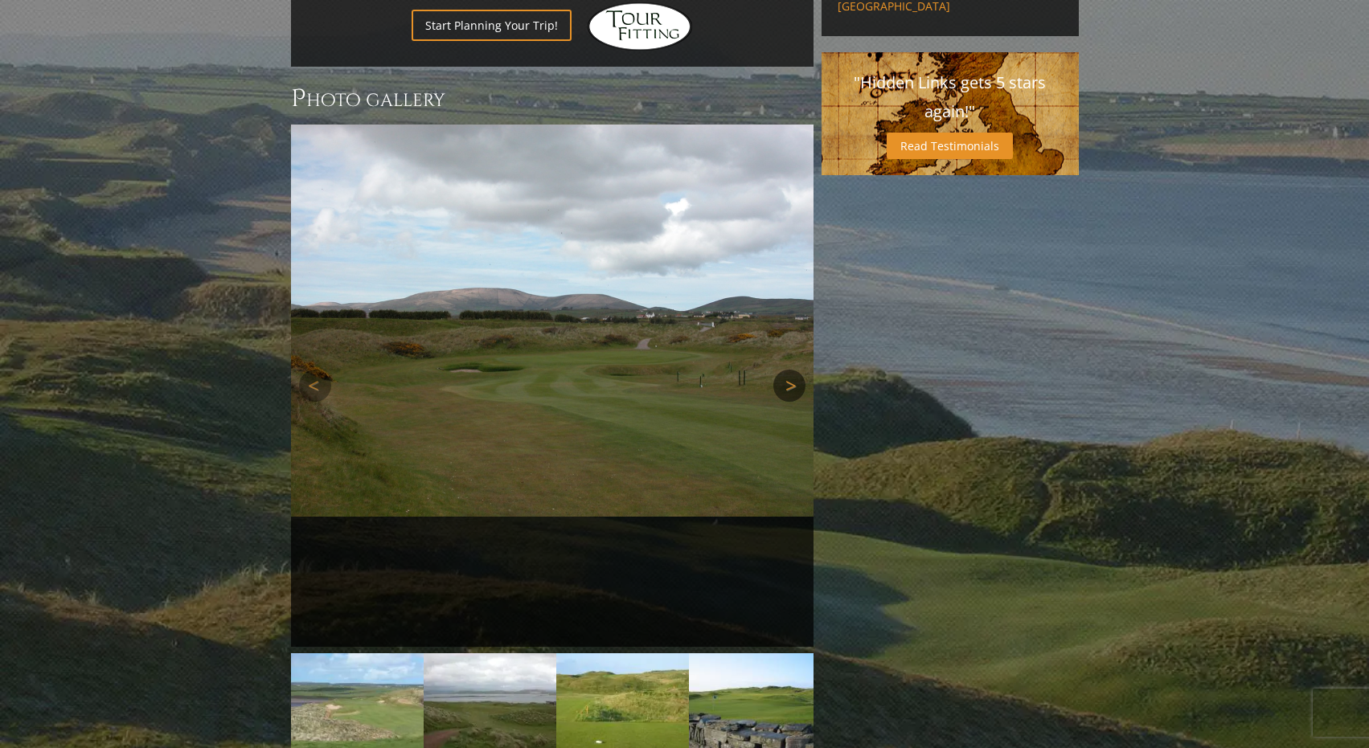
click at [291, 125] on img at bounding box center [30, 125] width 522 height 0
